Goal: Task Accomplishment & Management: Manage account settings

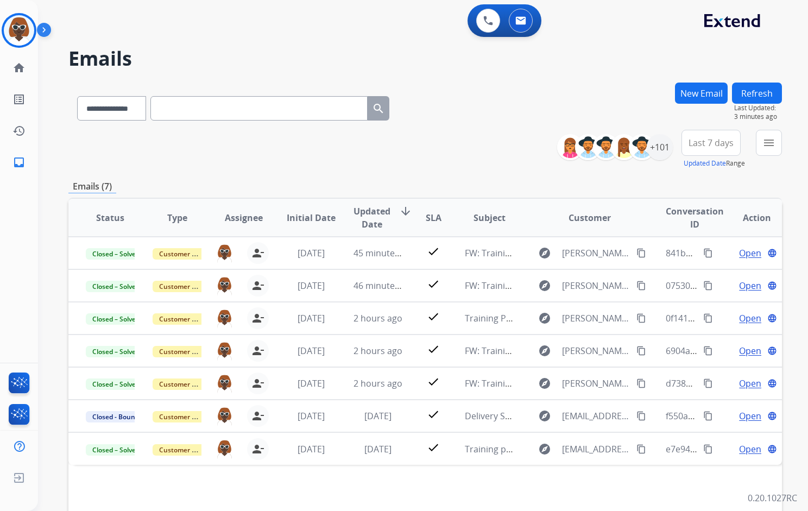
select select "**********"
click at [24, 70] on mat-icon "home" at bounding box center [18, 67] width 13 height 13
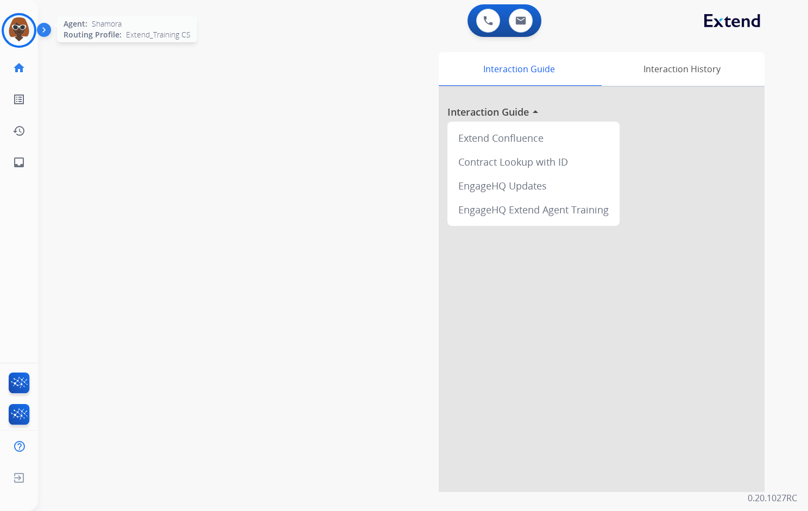
click at [21, 30] on img at bounding box center [19, 30] width 30 height 30
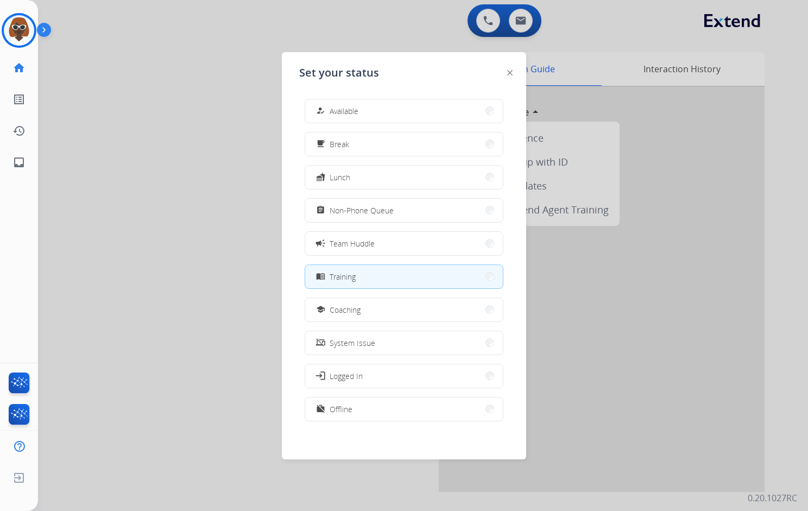
click at [379, 413] on button "work_off Offline" at bounding box center [404, 408] width 198 height 23
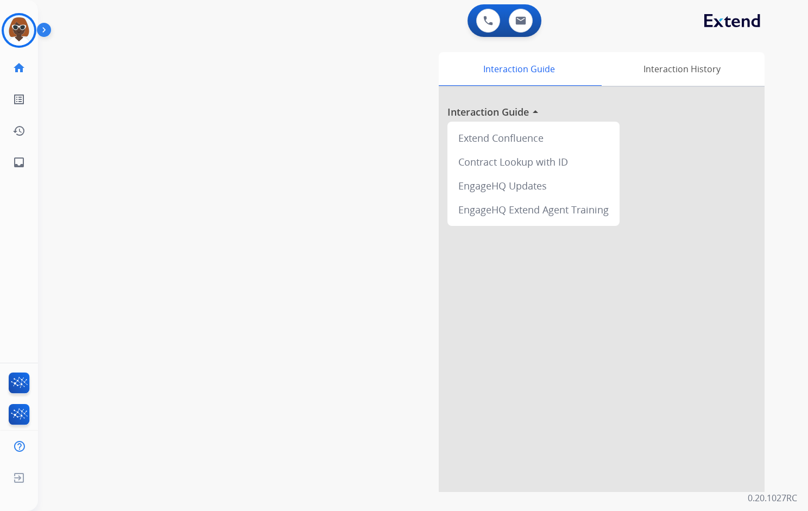
click at [139, 63] on div "swap_horiz Break voice bridge close_fullscreen Connect 3-Way Call merge_type Se…" at bounding box center [410, 265] width 744 height 453
click at [28, 31] on img at bounding box center [19, 30] width 30 height 30
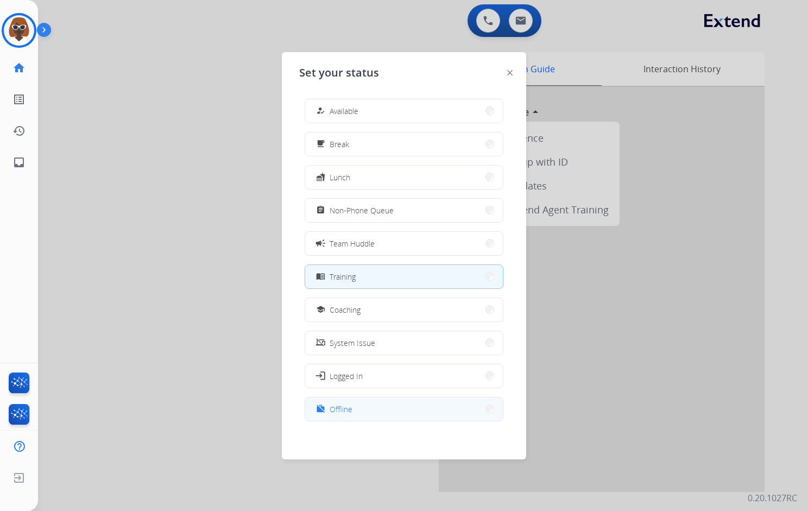
click at [440, 416] on button "work_off Offline" at bounding box center [404, 408] width 198 height 23
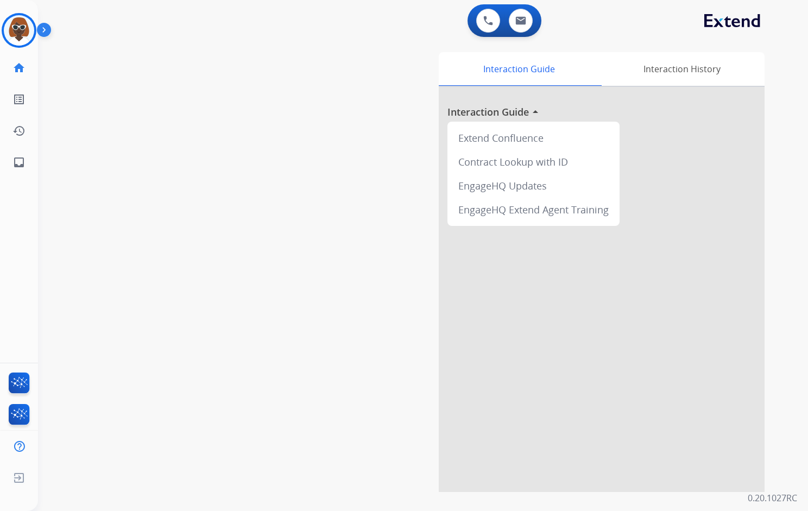
click at [400, 173] on div "Interaction Guide Interaction History Interaction Guide arrow_drop_up Extend Co…" at bounding box center [546, 272] width 435 height 440
click at [26, 33] on img at bounding box center [19, 30] width 30 height 30
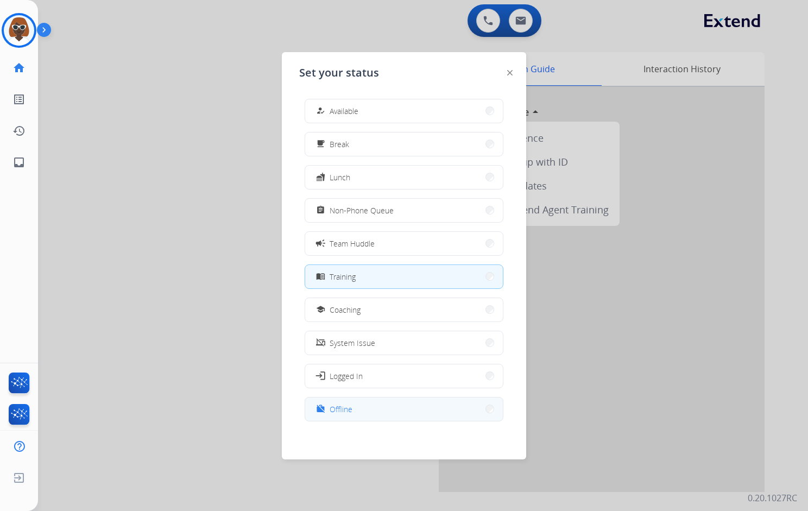
click at [347, 408] on span "Offline" at bounding box center [340, 408] width 23 height 11
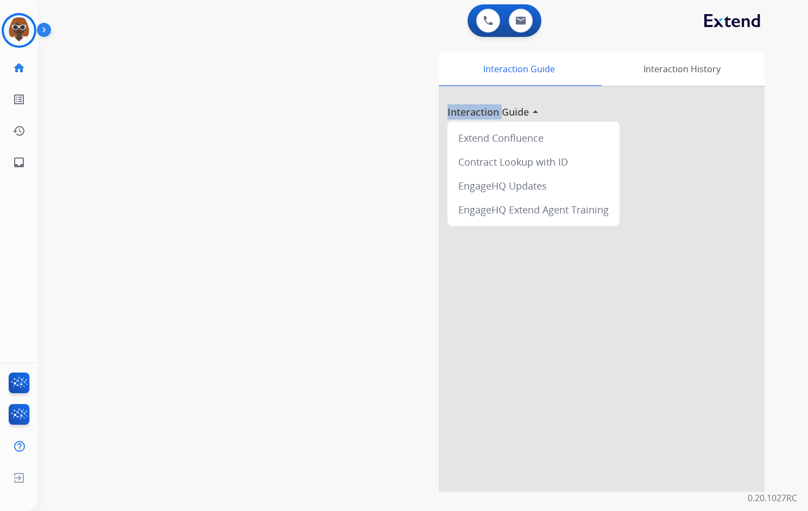
click at [348, 409] on div "Interaction Guide Interaction History Interaction Guide arrow_drop_up Extend Co…" at bounding box center [546, 272] width 435 height 440
click at [376, 289] on div "Interaction Guide Interaction History Interaction Guide arrow_drop_up Extend Co…" at bounding box center [546, 272] width 435 height 440
click at [47, 28] on img at bounding box center [46, 32] width 18 height 21
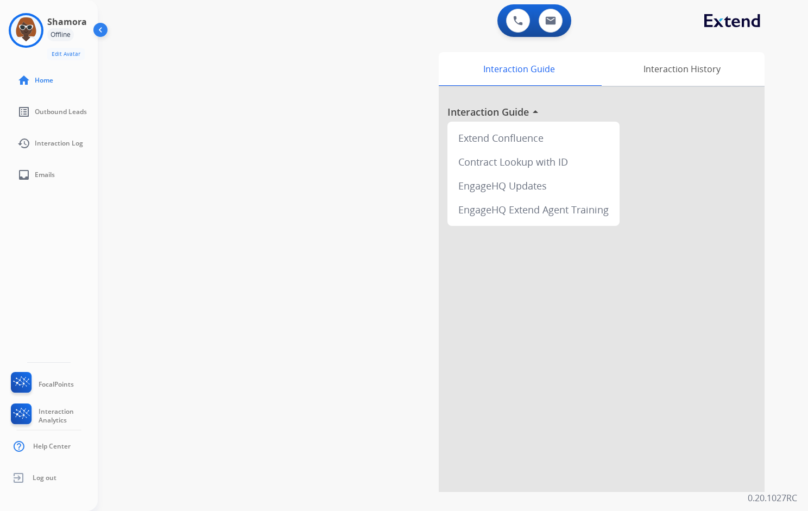
click at [233, 79] on div "swap_horiz Break voice bridge close_fullscreen Connect 3-Way Call merge_type Se…" at bounding box center [440, 265] width 684 height 453
